Goal: Navigation & Orientation: Find specific page/section

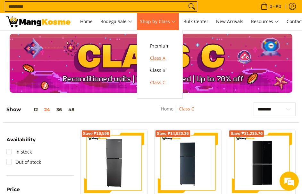
click at [163, 59] on span "Class A" at bounding box center [160, 58] width 20 height 8
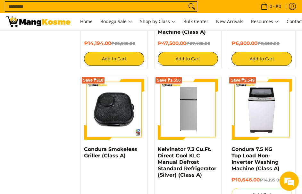
scroll to position [1027, 0]
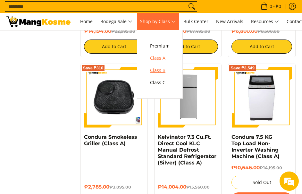
click at [158, 69] on span "Class B" at bounding box center [160, 70] width 20 height 8
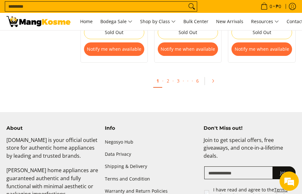
scroll to position [1245, 0]
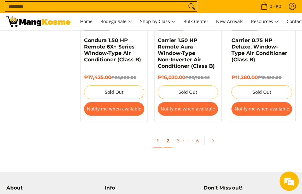
click at [166, 141] on link "2" at bounding box center [168, 140] width 9 height 13
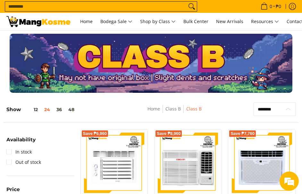
click at [270, 111] on select "**********" at bounding box center [275, 108] width 42 height 13
